Goal: Check status: Check status

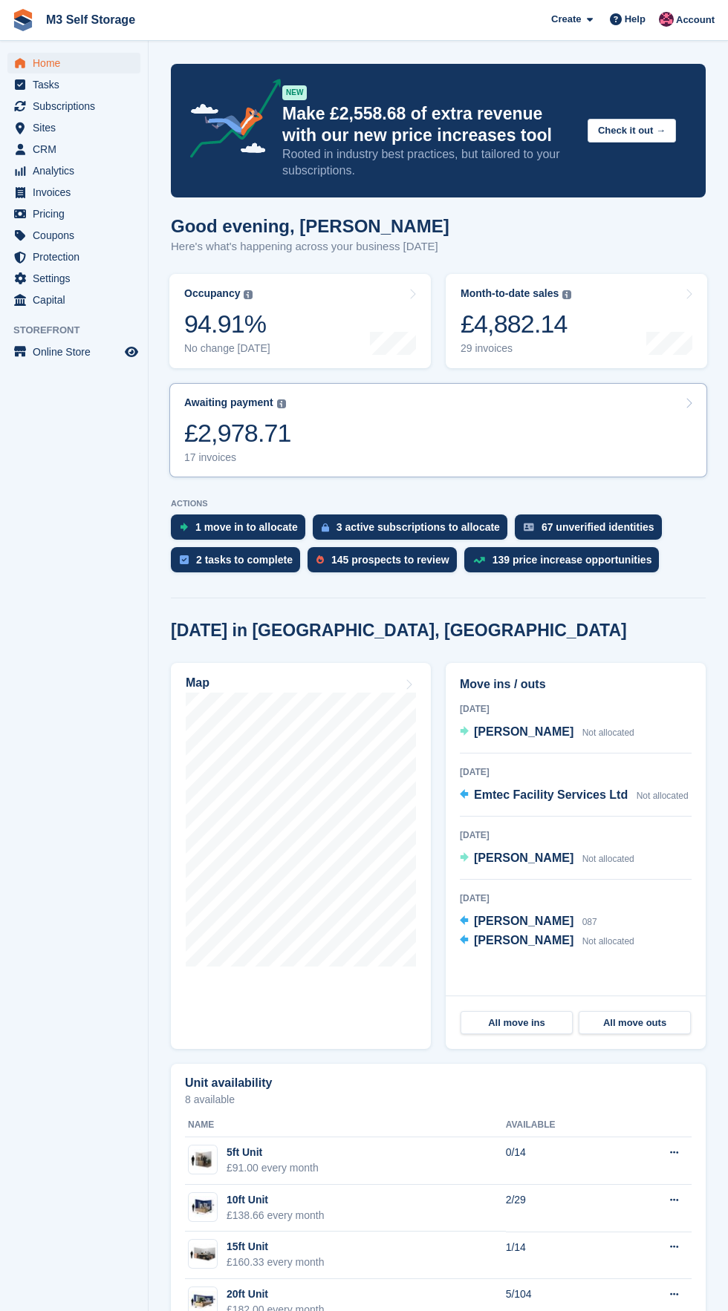
click at [312, 443] on link "Awaiting payment The total outstanding balance on all open invoices. £2,978.71 …" at bounding box center [438, 430] width 538 height 94
click at [298, 444] on link "Awaiting payment The total outstanding balance on all open invoices. £2,978.71 …" at bounding box center [438, 430] width 538 height 94
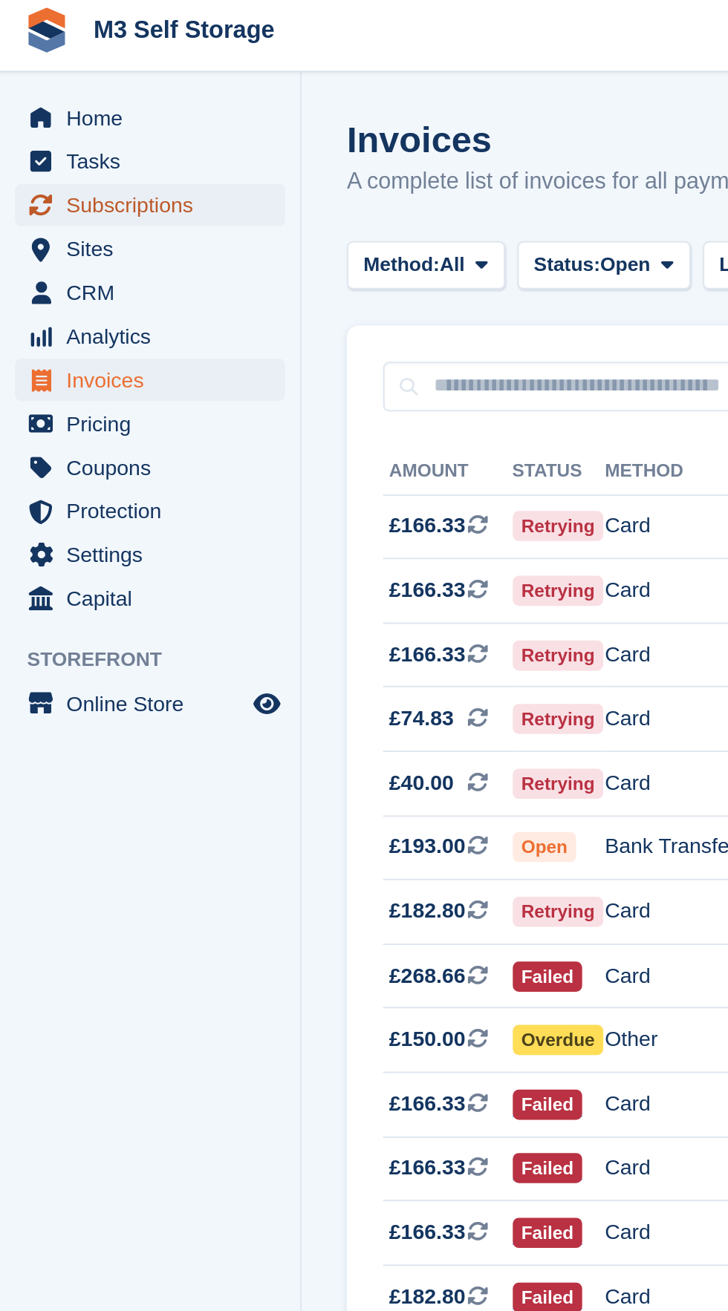
click at [118, 107] on span "Subscriptions" at bounding box center [77, 106] width 89 height 21
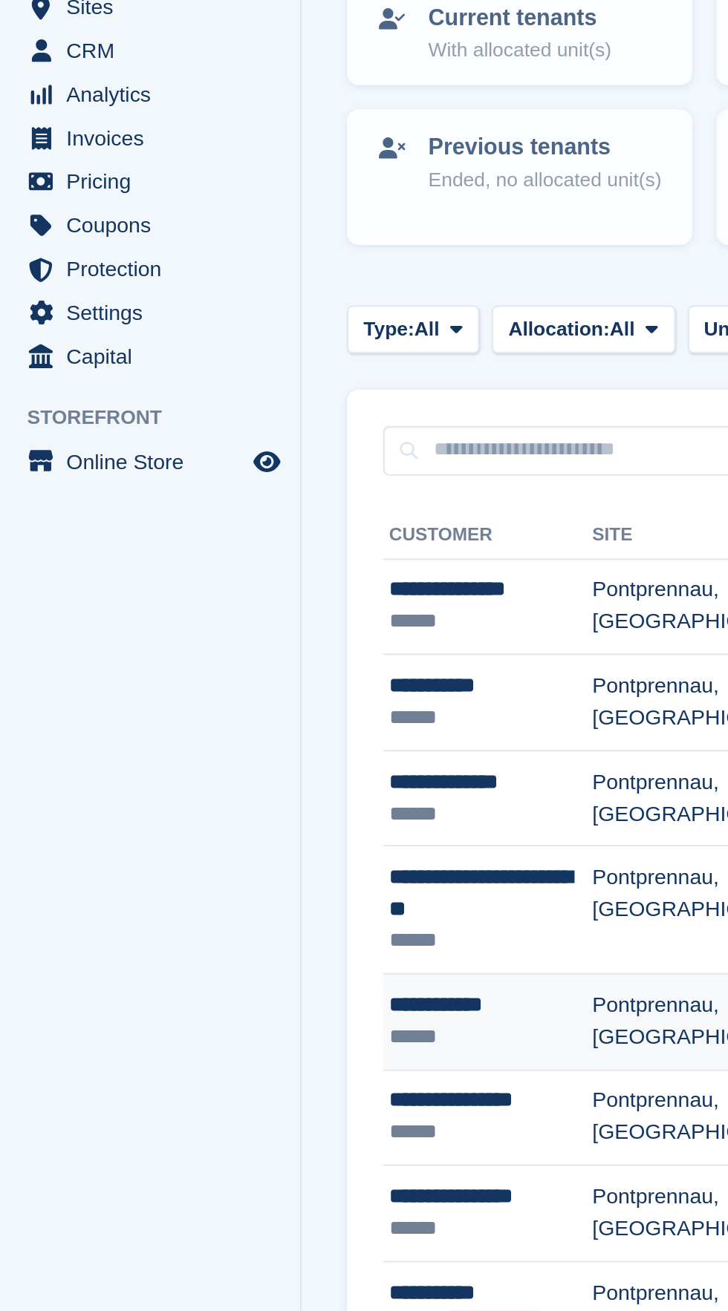
click at [315, 660] on td "Pontprennau, [GEOGRAPHIC_DATA]" at bounding box center [346, 655] width 108 height 48
